Goal: Task Accomplishment & Management: Manage account settings

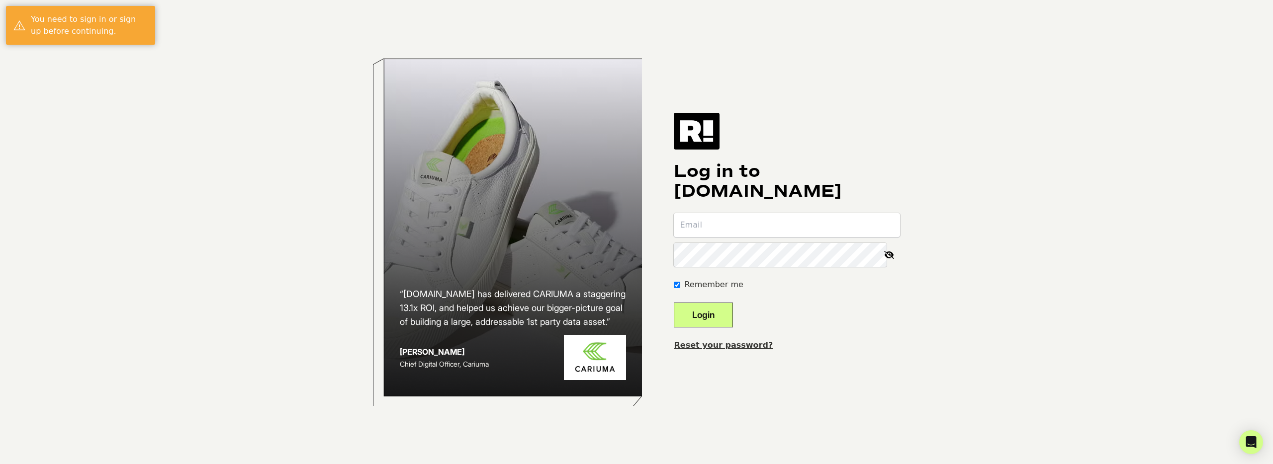
type input "lucio@manscaped.com"
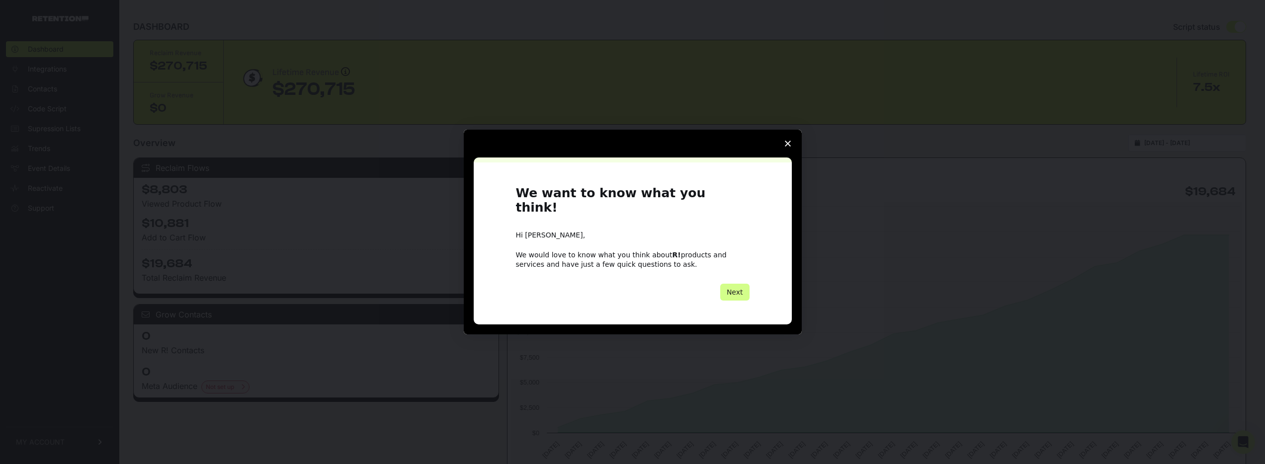
click at [789, 147] on polygon "Close survey" at bounding box center [788, 144] width 6 height 6
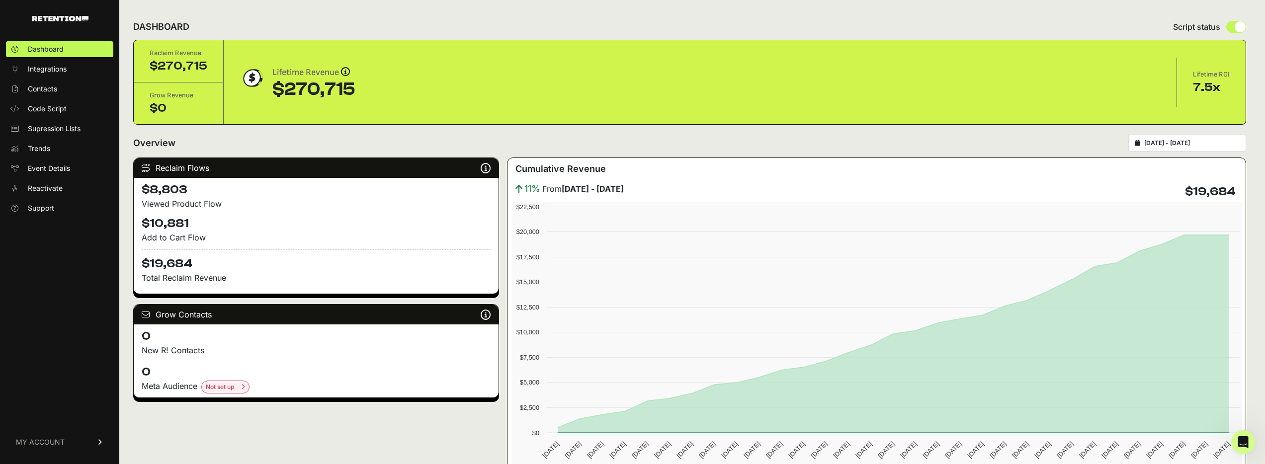
scroll to position [765, 0]
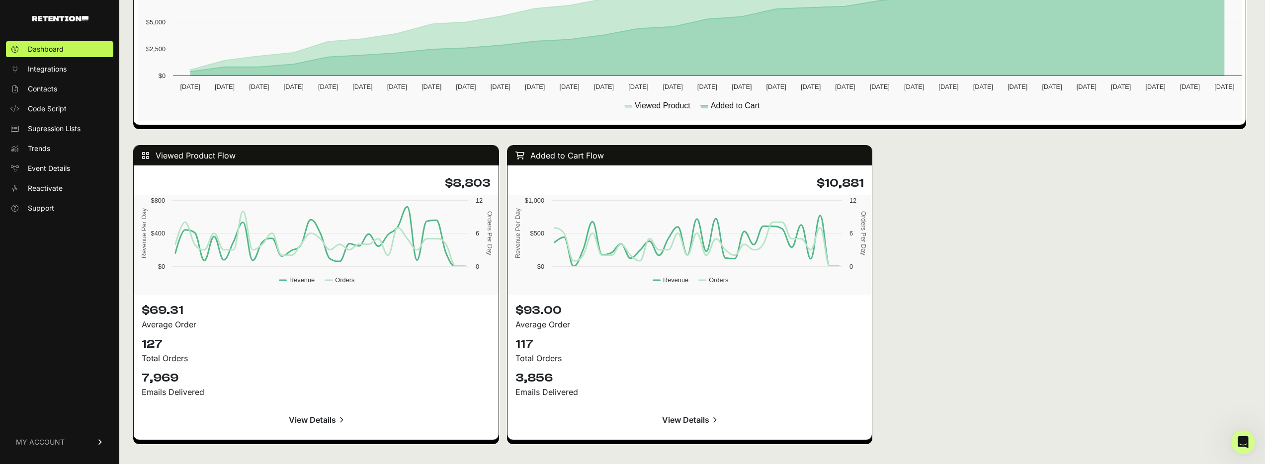
drag, startPoint x: 595, startPoint y: 394, endPoint x: 429, endPoint y: 333, distance: 177.0
click at [429, 332] on div "Viewed Product Flow $8,803 Created with Highcharts 12.4.0 Revenue Per Day Order…" at bounding box center [689, 292] width 1113 height 315
click at [427, 353] on div "Total Orders" at bounding box center [316, 358] width 349 height 12
drag, startPoint x: 164, startPoint y: 351, endPoint x: 280, endPoint y: 385, distance: 121.8
click at [239, 381] on div "$69.31 Average Order 127 Total Orders 7,969 Emails Delivered View Details" at bounding box center [316, 367] width 365 height 145
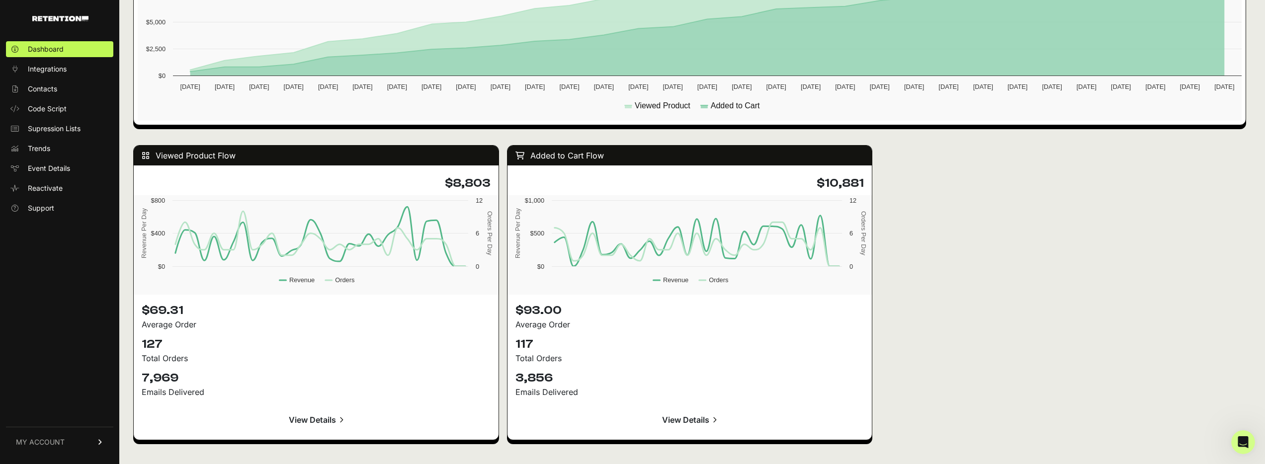
click at [437, 406] on div "$69.31 Average Order 127 Total Orders 7,969 Emails Delivered View Details" at bounding box center [316, 367] width 365 height 145
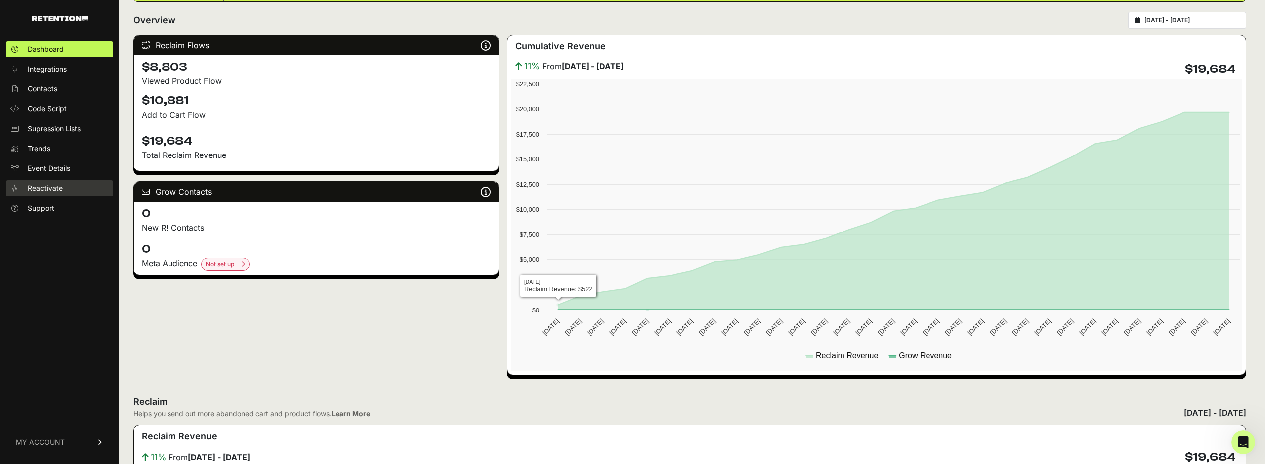
scroll to position [0, 0]
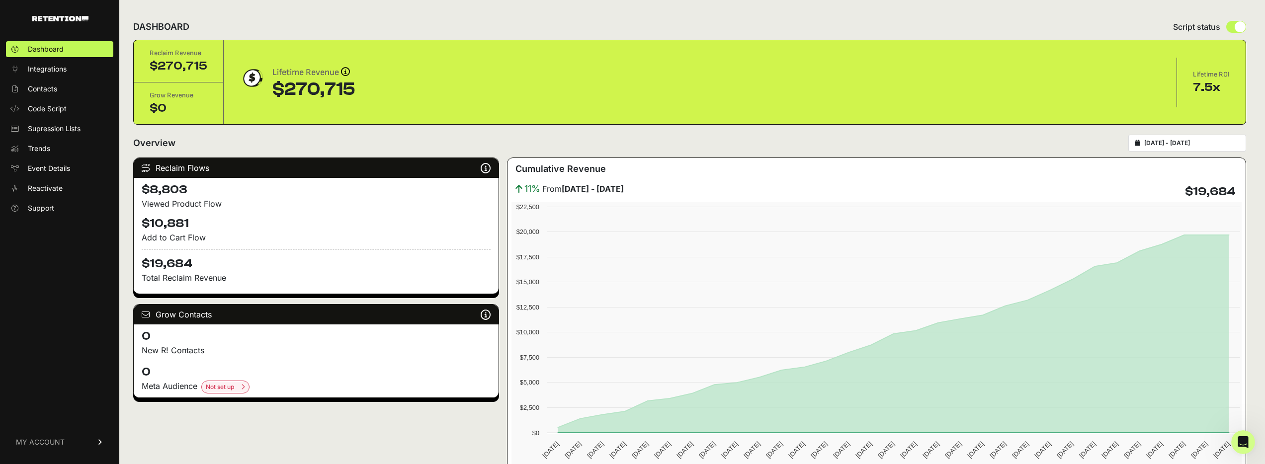
click at [64, 445] on link "MY ACCOUNT" at bounding box center [59, 442] width 107 height 30
click at [38, 411] on span "Billing" at bounding box center [37, 410] width 19 height 10
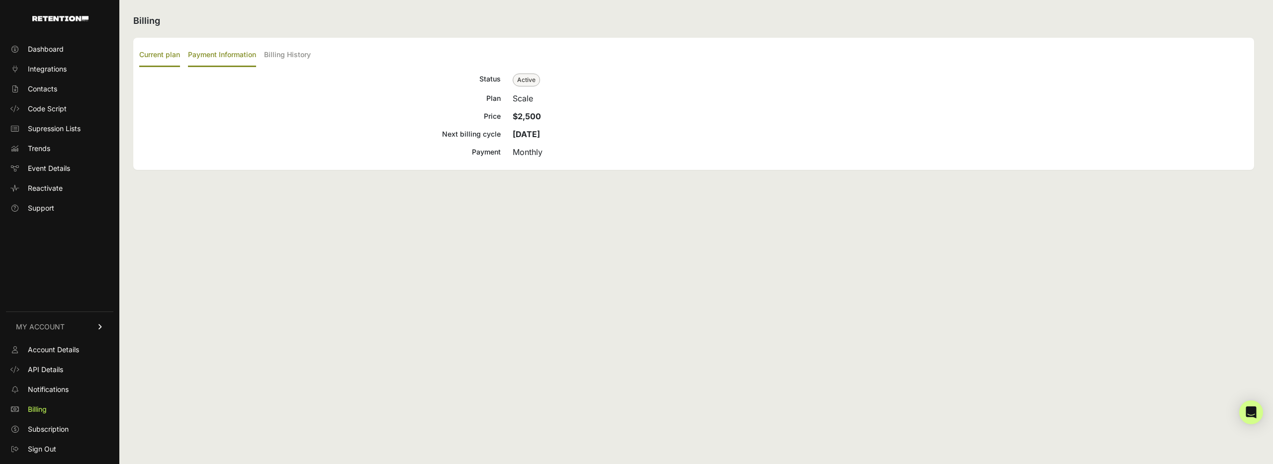
click at [213, 52] on label "Payment Information" at bounding box center [222, 55] width 68 height 23
click at [0, 0] on input "Payment Information" at bounding box center [0, 0] width 0 height 0
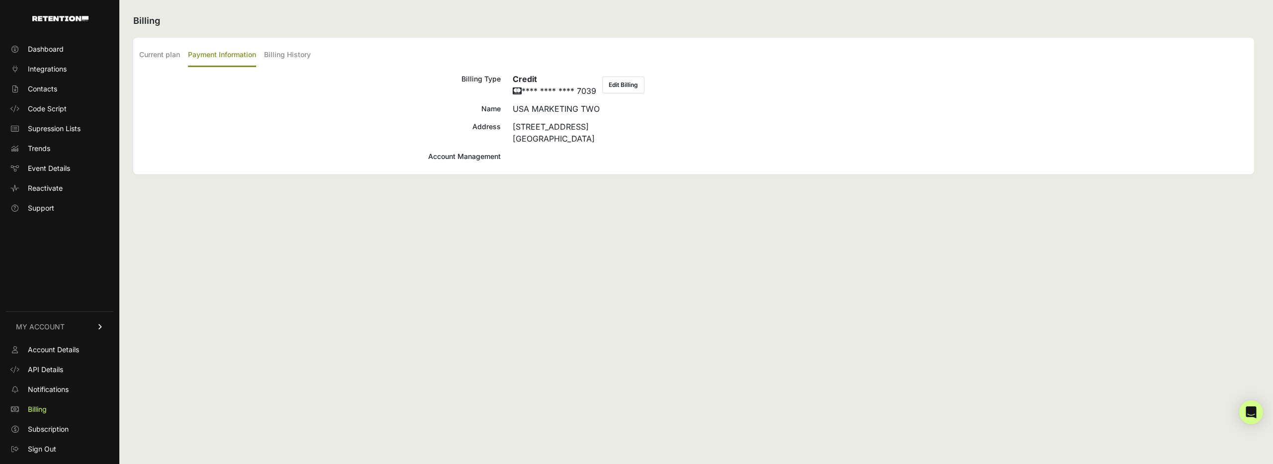
click at [457, 156] on div "Account Management" at bounding box center [319, 157] width 361 height 12
click at [297, 61] on label "Billing History" at bounding box center [287, 55] width 47 height 23
click at [0, 0] on input "Billing History" at bounding box center [0, 0] width 0 height 0
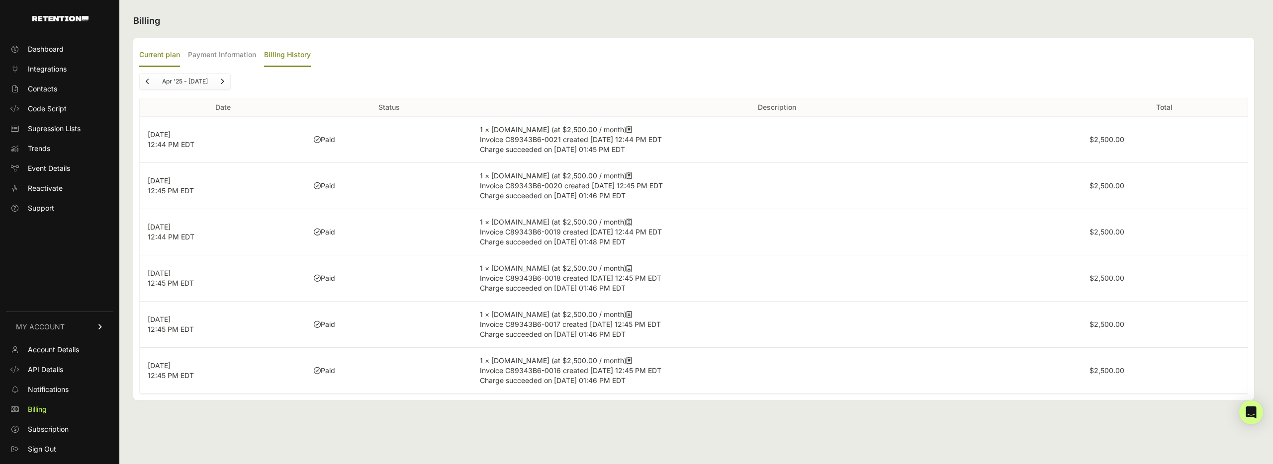
click at [154, 51] on label "Current plan" at bounding box center [159, 55] width 41 height 23
click at [0, 0] on input "Current plan" at bounding box center [0, 0] width 0 height 0
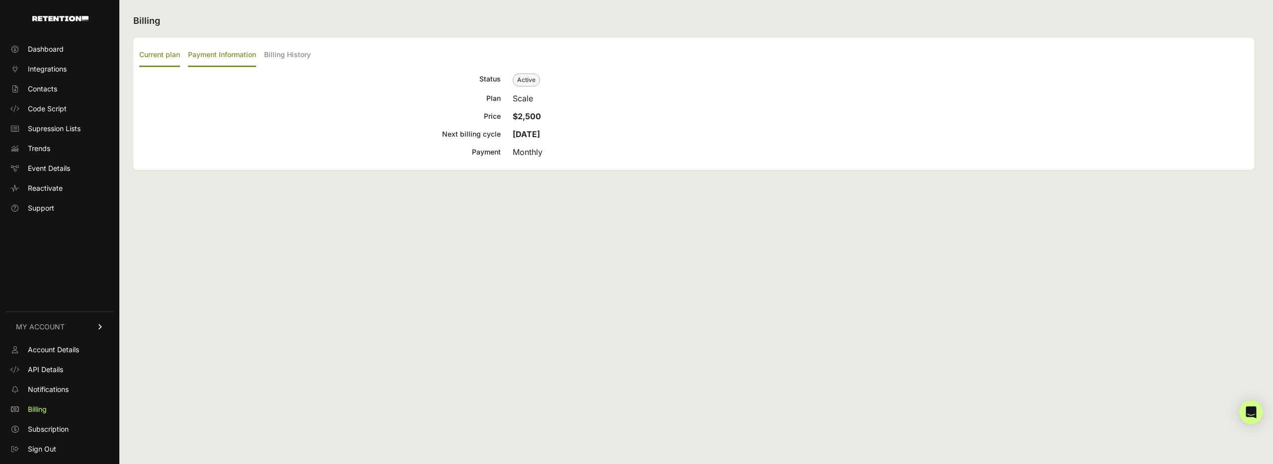
click at [193, 53] on label "Payment Information" at bounding box center [222, 55] width 68 height 23
click at [0, 0] on input "Payment Information" at bounding box center [0, 0] width 0 height 0
click at [160, 51] on label "Current plan" at bounding box center [159, 55] width 41 height 23
click at [0, 0] on input "Current plan" at bounding box center [0, 0] width 0 height 0
click at [56, 430] on span "Subscription" at bounding box center [48, 430] width 41 height 10
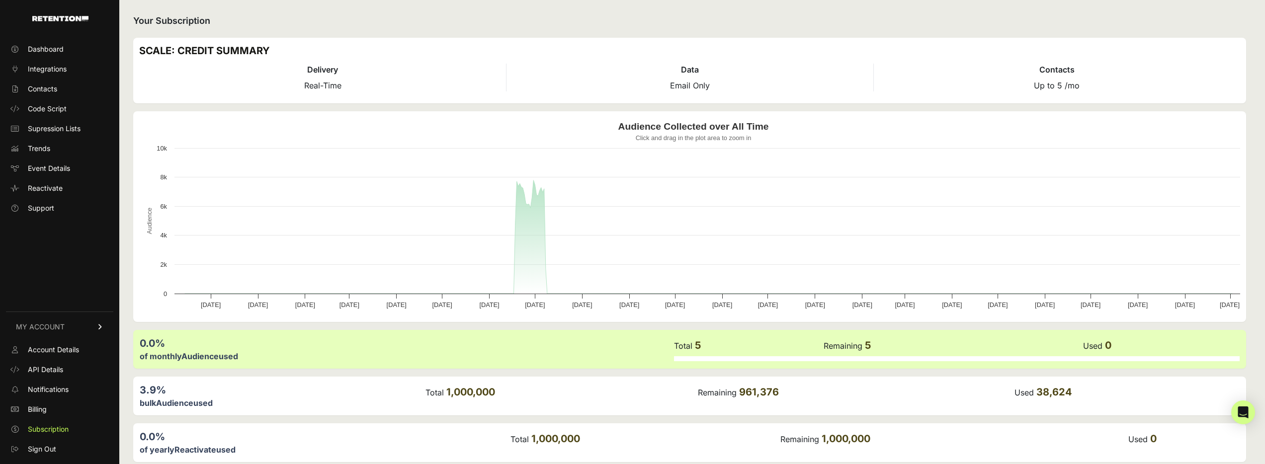
scroll to position [46, 0]
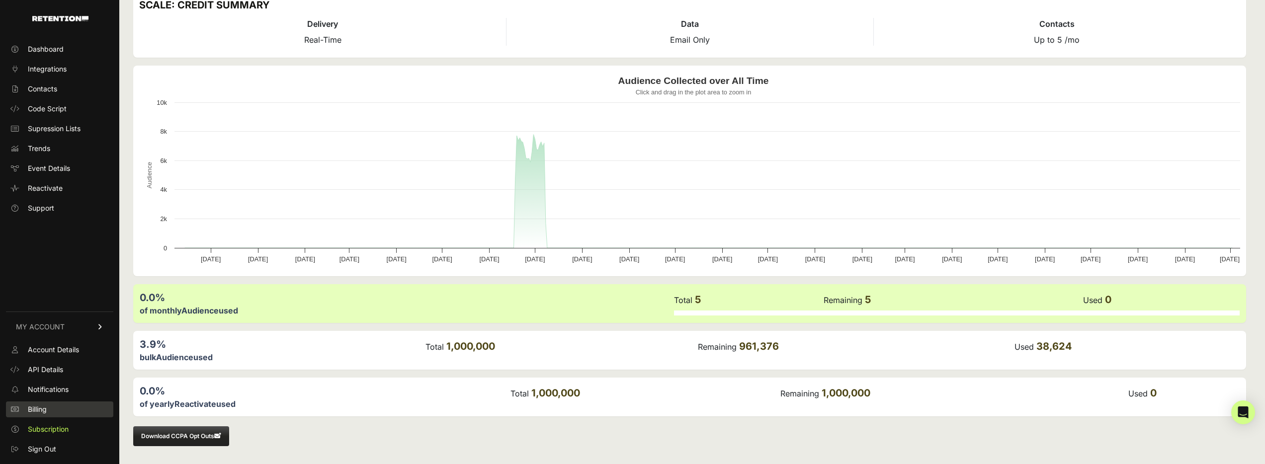
click at [33, 406] on span "Billing" at bounding box center [37, 410] width 19 height 10
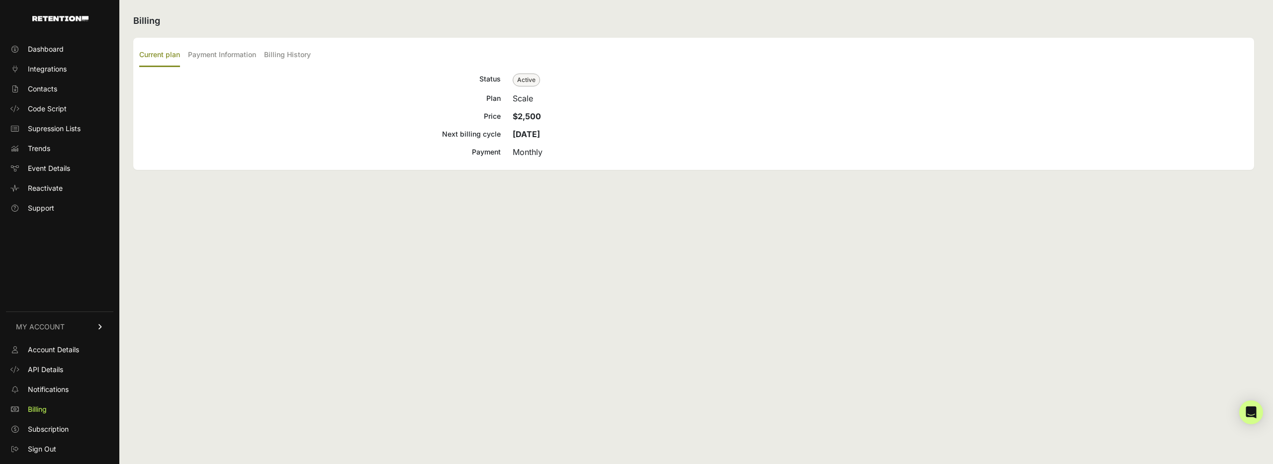
click at [40, 406] on span "Billing" at bounding box center [37, 410] width 19 height 10
click at [209, 61] on label "Payment Information" at bounding box center [222, 55] width 68 height 23
click at [0, 0] on input "Payment Information" at bounding box center [0, 0] width 0 height 0
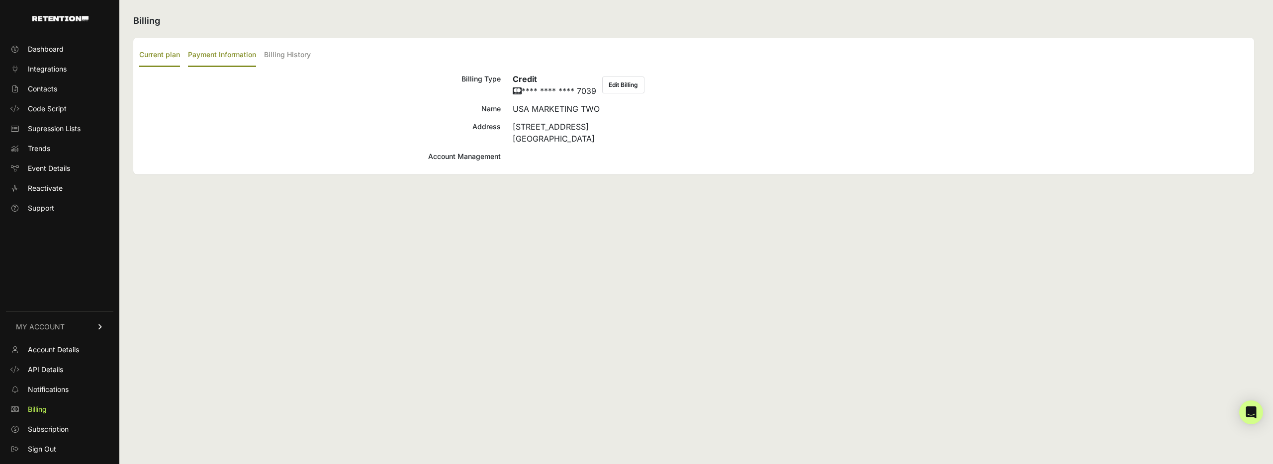
click at [158, 61] on label "Current plan" at bounding box center [159, 55] width 41 height 23
click at [0, 0] on input "Current plan" at bounding box center [0, 0] width 0 height 0
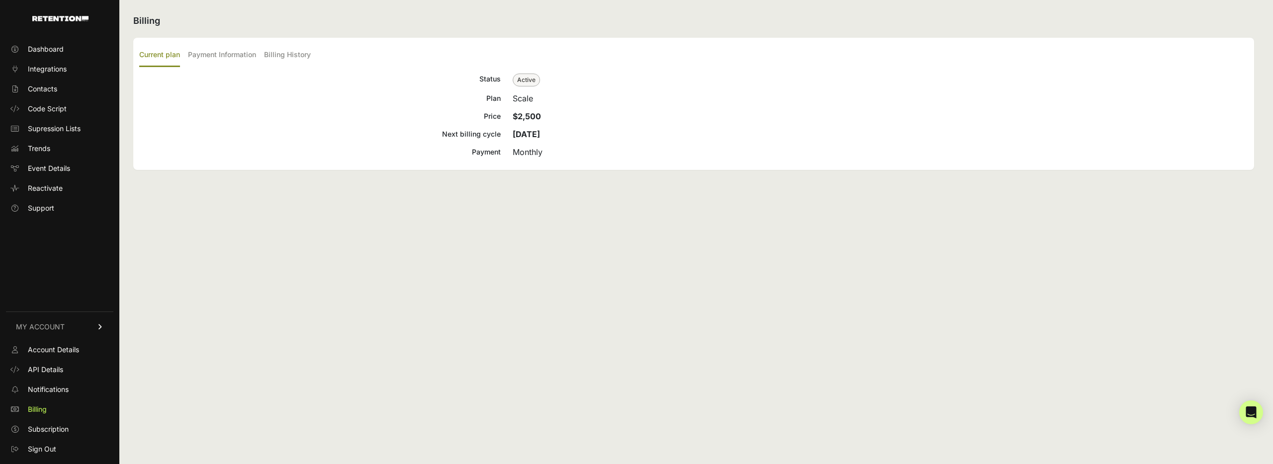
drag, startPoint x: 521, startPoint y: 381, endPoint x: 531, endPoint y: 375, distance: 11.8
click at [523, 382] on div "Billing Current plan Payment Information Billing History Status Active Plan Sca…" at bounding box center [693, 232] width 1148 height 464
drag, startPoint x: 511, startPoint y: 370, endPoint x: 496, endPoint y: 343, distance: 30.9
click at [509, 369] on div "Billing Current plan Payment Information Billing History Status Active Plan Sca…" at bounding box center [693, 232] width 1148 height 464
drag, startPoint x: 548, startPoint y: 180, endPoint x: 606, endPoint y: 181, distance: 58.2
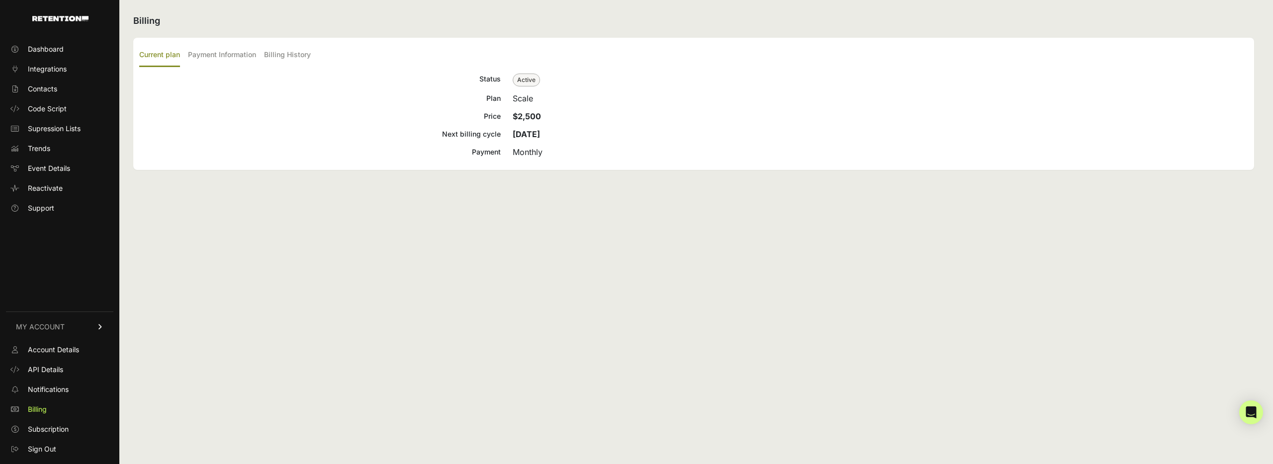
click at [549, 180] on div "Billing Current plan Payment Information Billing History Status Active Plan Sca…" at bounding box center [693, 232] width 1148 height 464
click at [1007, 295] on div "Billing Current plan Payment Information Billing History Status Active Plan Sca…" at bounding box center [693, 232] width 1148 height 464
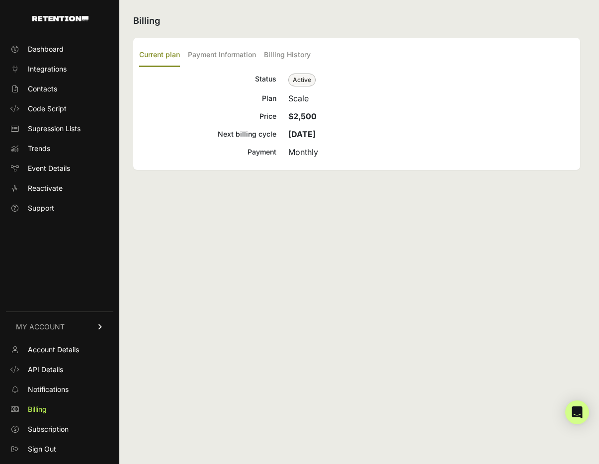
click at [302, 210] on div "Billing Current plan Payment Information Billing History Status Active Plan Sca…" at bounding box center [356, 232] width 475 height 464
click at [278, 56] on label "Billing History" at bounding box center [287, 55] width 47 height 23
click at [0, 0] on input "Billing History" at bounding box center [0, 0] width 0 height 0
